Goal: Information Seeking & Learning: Learn about a topic

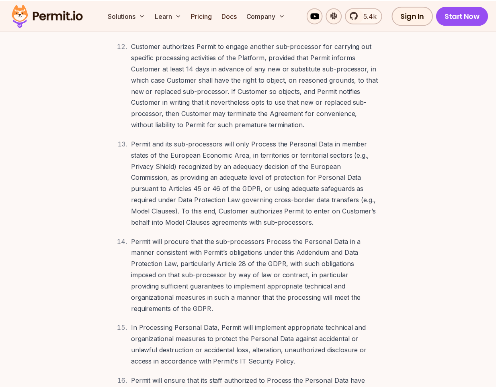
scroll to position [617, 0]
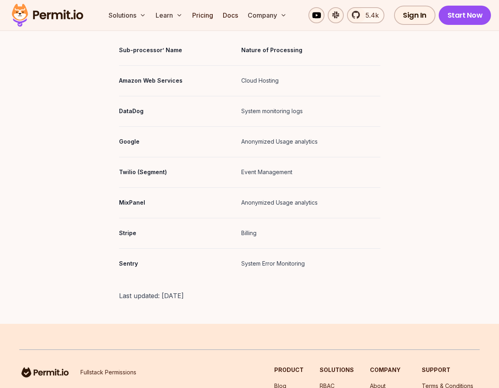
scroll to position [2290, 0]
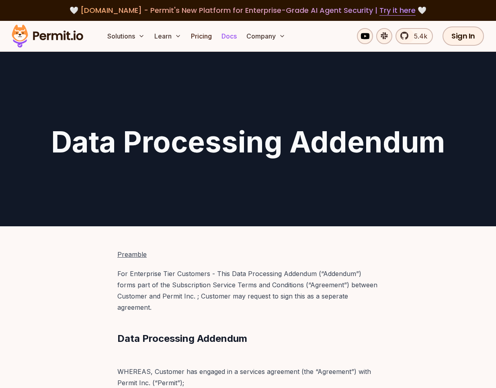
click at [221, 35] on link "Docs" at bounding box center [229, 36] width 22 height 16
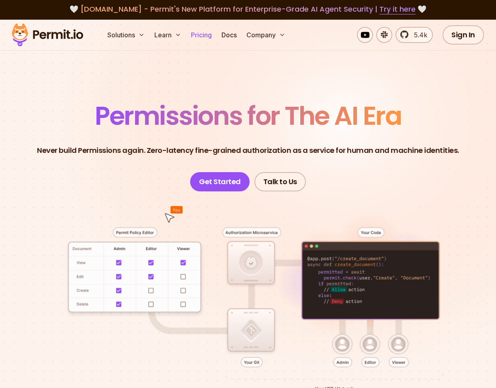
scroll to position [4, 0]
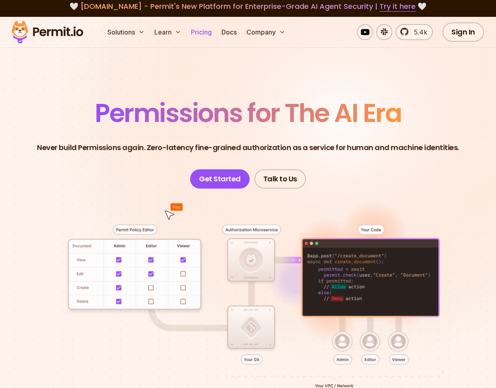
click at [196, 32] on link "Pricing" at bounding box center [201, 32] width 27 height 16
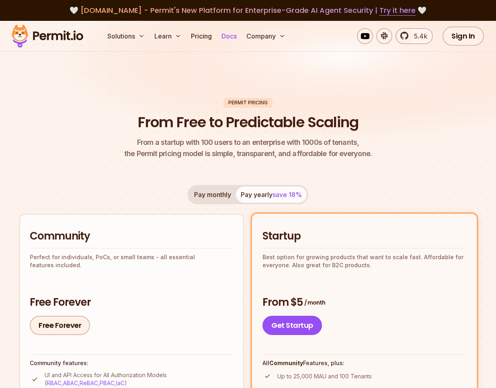
click at [233, 36] on link "Docs" at bounding box center [229, 36] width 22 height 16
click at [226, 34] on link "Docs" at bounding box center [229, 36] width 22 height 16
